Goal: Find contact information: Find contact information

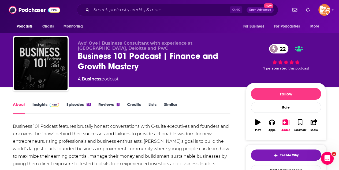
click at [42, 105] on link "Insights" at bounding box center [45, 108] width 26 height 12
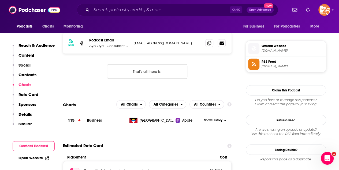
scroll to position [375, 0]
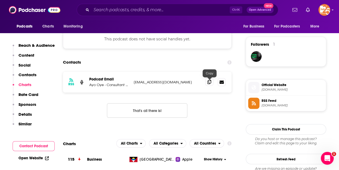
click at [211, 83] on icon at bounding box center [209, 82] width 4 height 4
click at [208, 84] on icon at bounding box center [209, 82] width 4 height 4
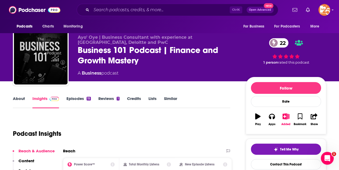
scroll to position [0, 0]
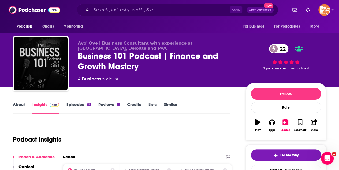
click at [20, 103] on link "About" at bounding box center [19, 108] width 12 height 12
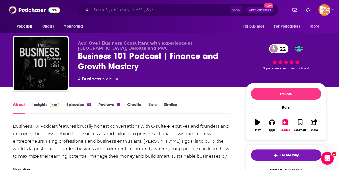
click at [99, 11] on input "Search podcasts, credits, & more..." at bounding box center [160, 10] width 138 height 9
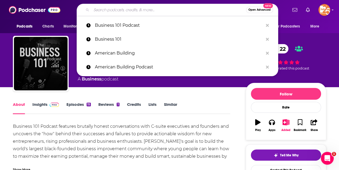
type input "H"
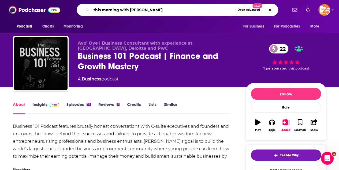
type input "this morning with [PERSON_NAME]"
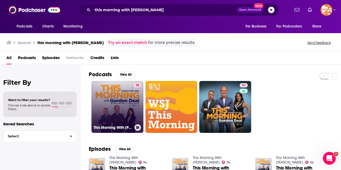
click at [105, 102] on link "74 This Morning With [PERSON_NAME]" at bounding box center [118, 107] width 52 height 52
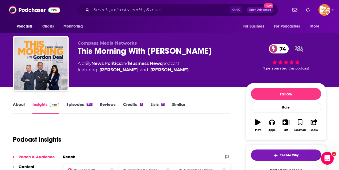
click at [17, 107] on link "About" at bounding box center [19, 108] width 12 height 12
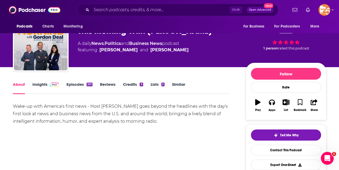
scroll to position [18, 0]
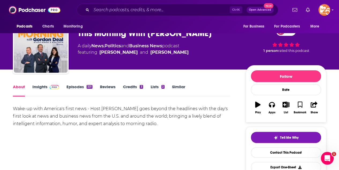
click at [40, 86] on link "Insights" at bounding box center [45, 90] width 26 height 12
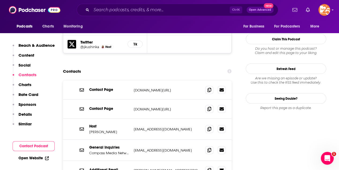
scroll to position [517, 0]
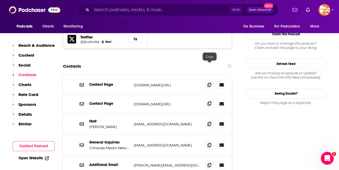
click at [208, 102] on icon at bounding box center [209, 104] width 4 height 4
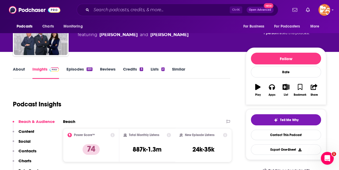
scroll to position [0, 0]
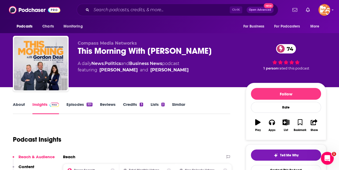
click at [18, 105] on link "About" at bounding box center [19, 108] width 12 height 12
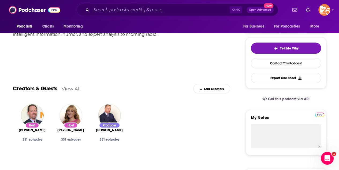
scroll to position [18, 0]
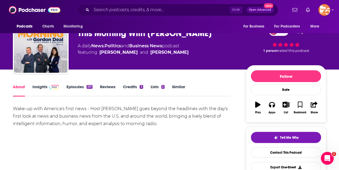
click at [43, 85] on link "Insights" at bounding box center [45, 90] width 26 height 12
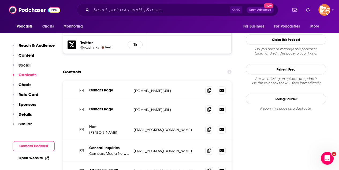
scroll to position [482, 0]
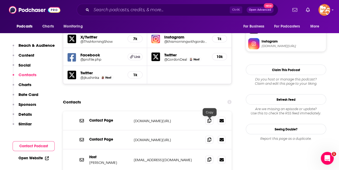
click at [209, 156] on span at bounding box center [209, 160] width 8 height 8
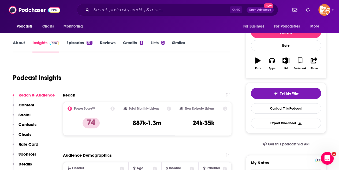
scroll to position [54, 0]
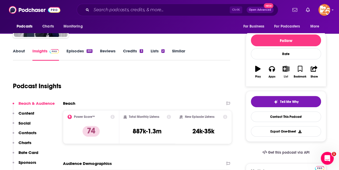
click at [286, 67] on icon "button" at bounding box center [285, 69] width 7 height 6
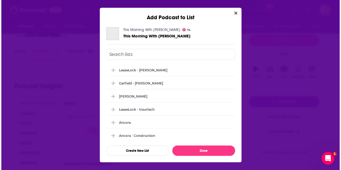
scroll to position [0, 0]
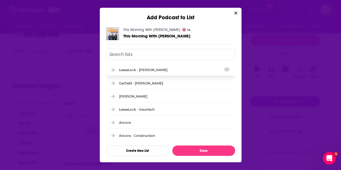
click at [130, 68] on div "LeaseLock - [PERSON_NAME]" at bounding box center [145, 70] width 52 height 4
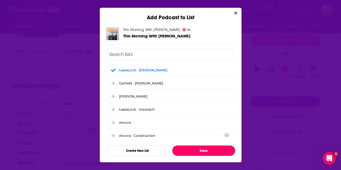
click at [202, 151] on button "Done" at bounding box center [203, 151] width 63 height 10
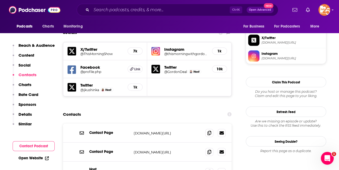
scroll to position [499, 0]
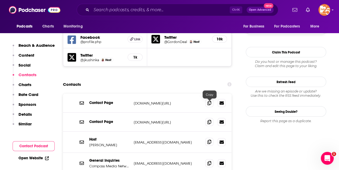
click at [210, 140] on icon at bounding box center [209, 142] width 4 height 4
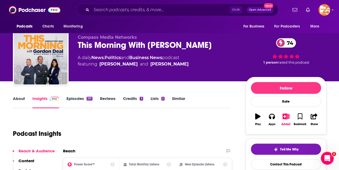
scroll to position [0, 0]
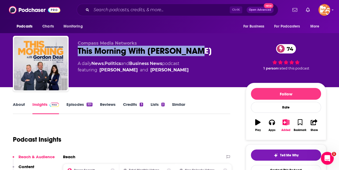
drag, startPoint x: 203, startPoint y: 51, endPoint x: 77, endPoint y: 54, distance: 126.4
click at [77, 54] on div "Compass Media Networks This Morning With [PERSON_NAME] 74 A daily News , Politi…" at bounding box center [169, 65] width 313 height 58
copy h2 "This Morning With [PERSON_NAME]"
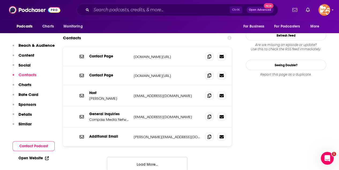
scroll to position [553, 0]
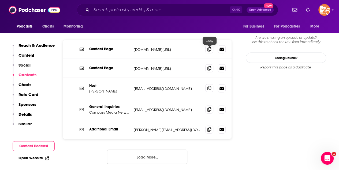
click at [208, 86] on icon at bounding box center [209, 88] width 4 height 4
click at [208, 107] on icon at bounding box center [209, 109] width 4 height 4
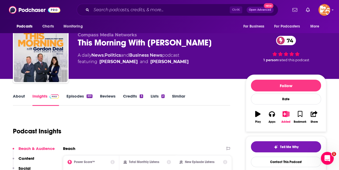
scroll to position [0, 0]
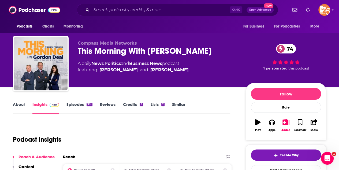
click at [16, 106] on link "About" at bounding box center [19, 108] width 12 height 12
